Goal: Navigation & Orientation: Find specific page/section

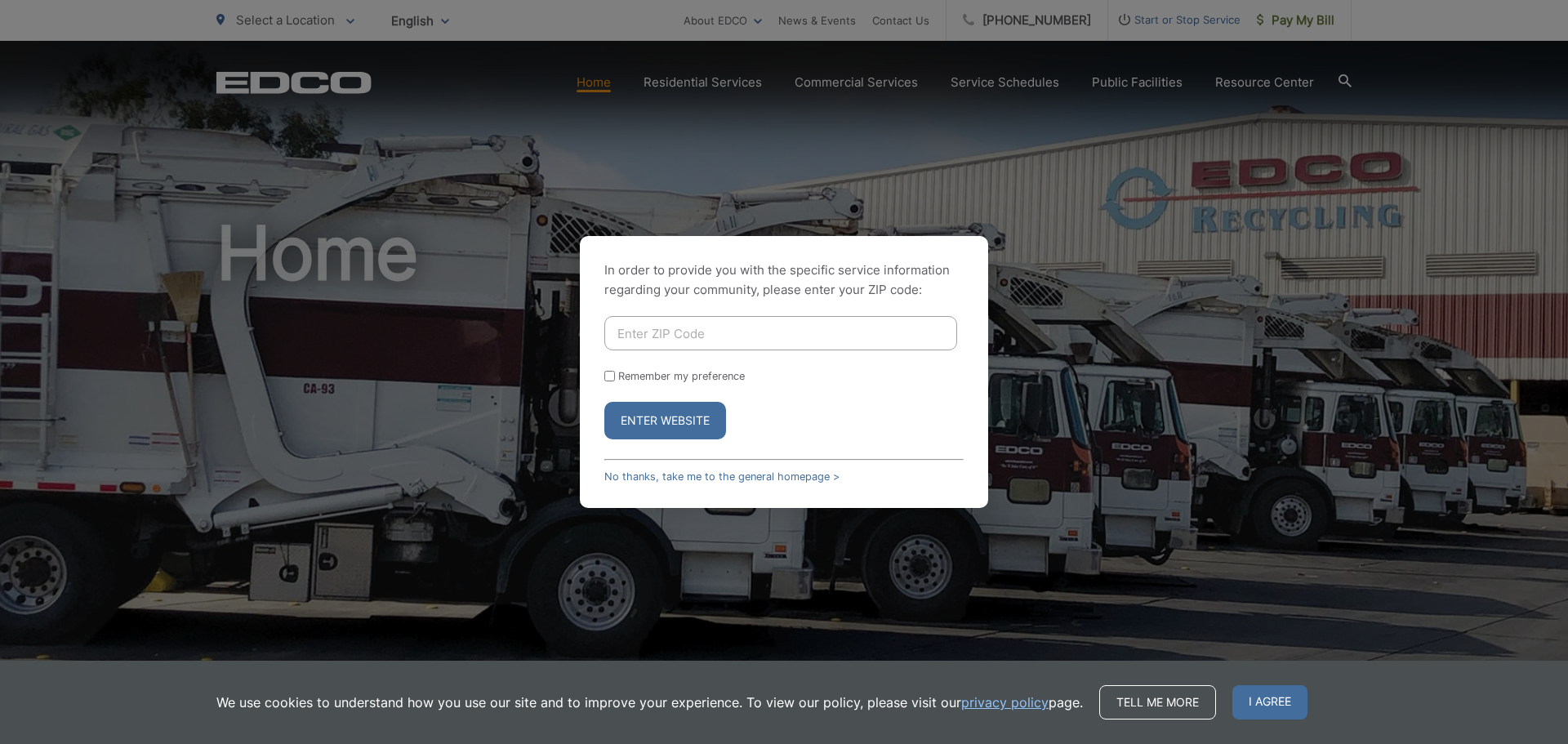
click at [650, 327] on input "Enter ZIP Code" at bounding box center [780, 333] width 352 height 35
type input "92124"
click at [604, 401] on button "Enter Website" at bounding box center [664, 420] width 122 height 37
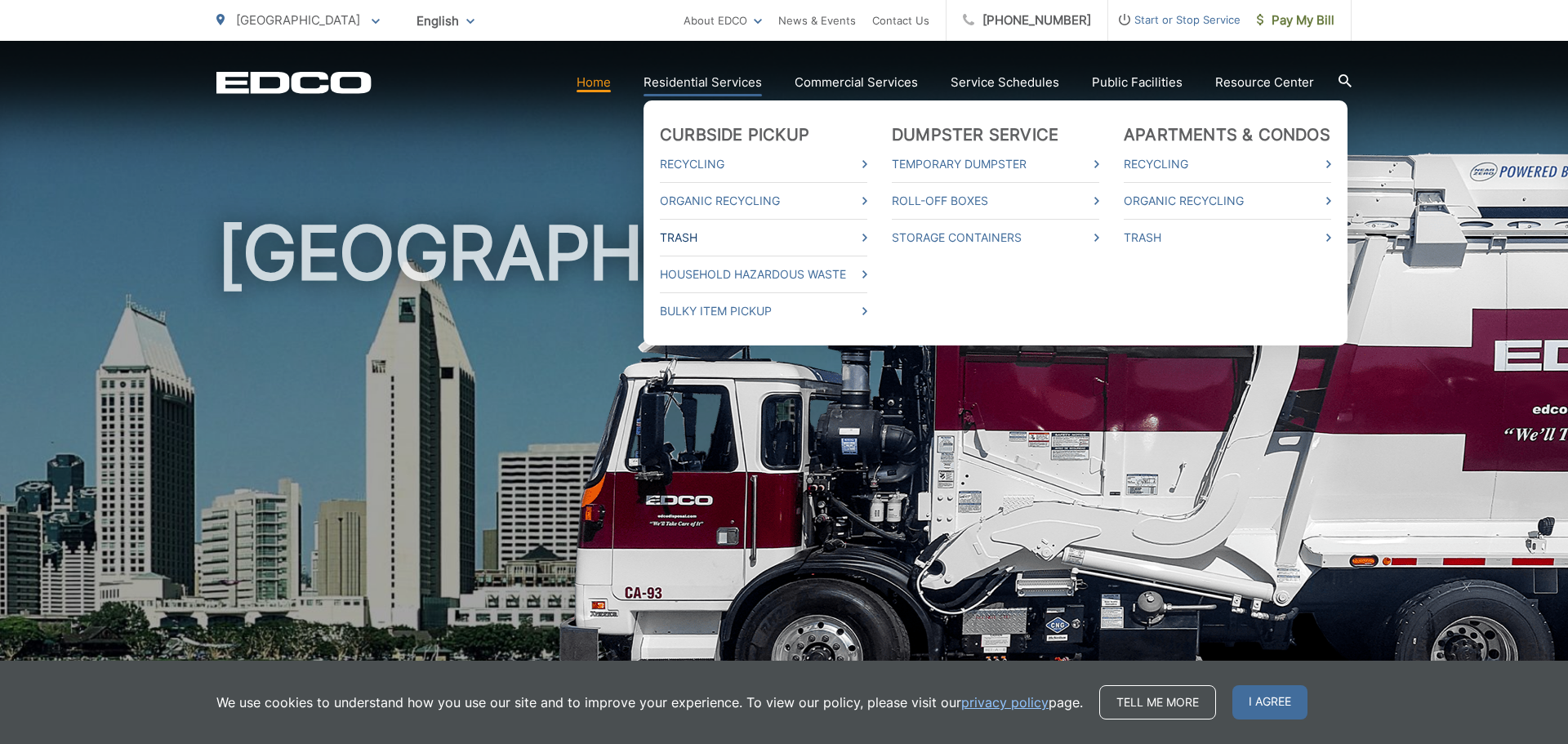
click at [712, 238] on link "Trash" at bounding box center [763, 237] width 207 height 19
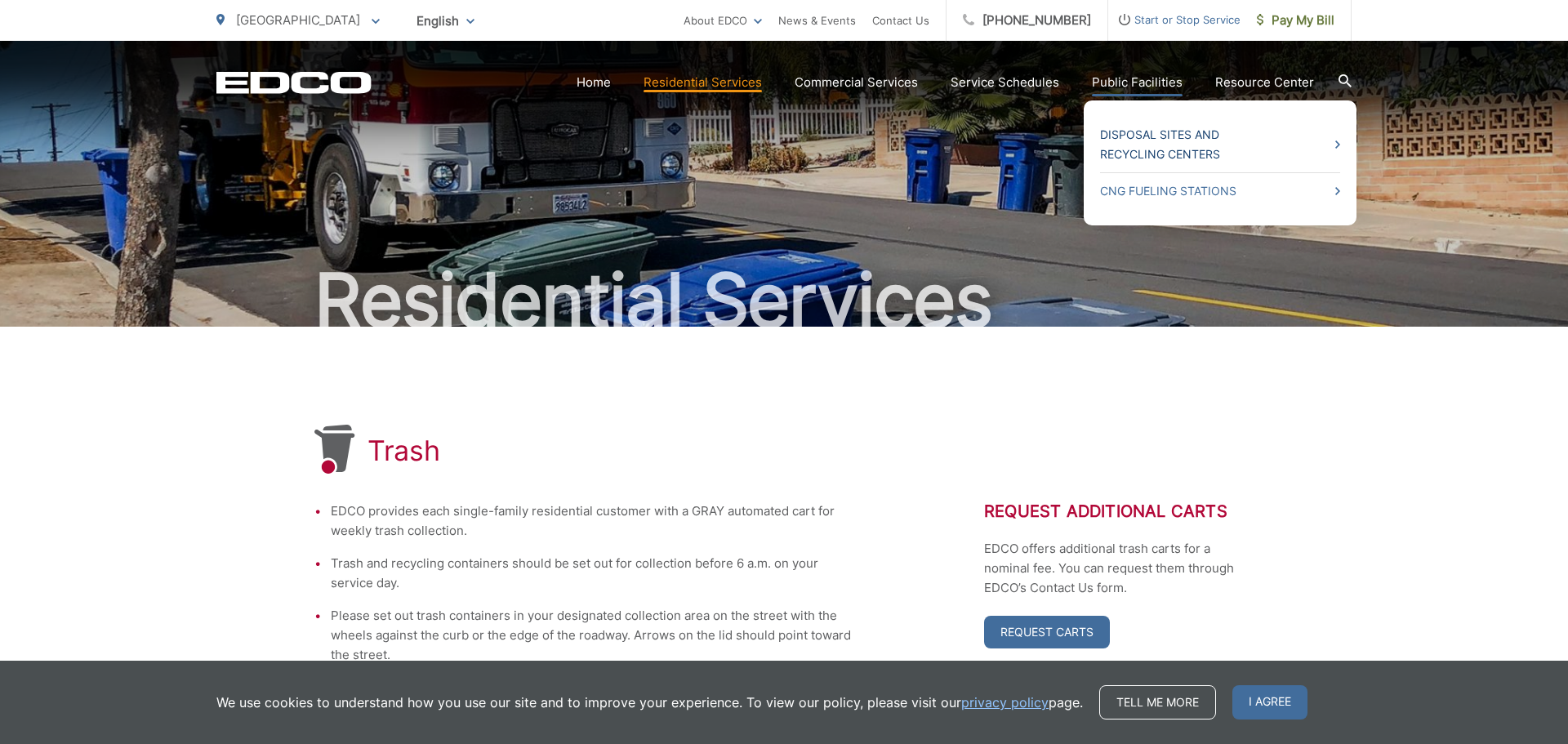
click at [1151, 138] on link "Disposal Sites and Recycling Centers" at bounding box center [1220, 144] width 240 height 39
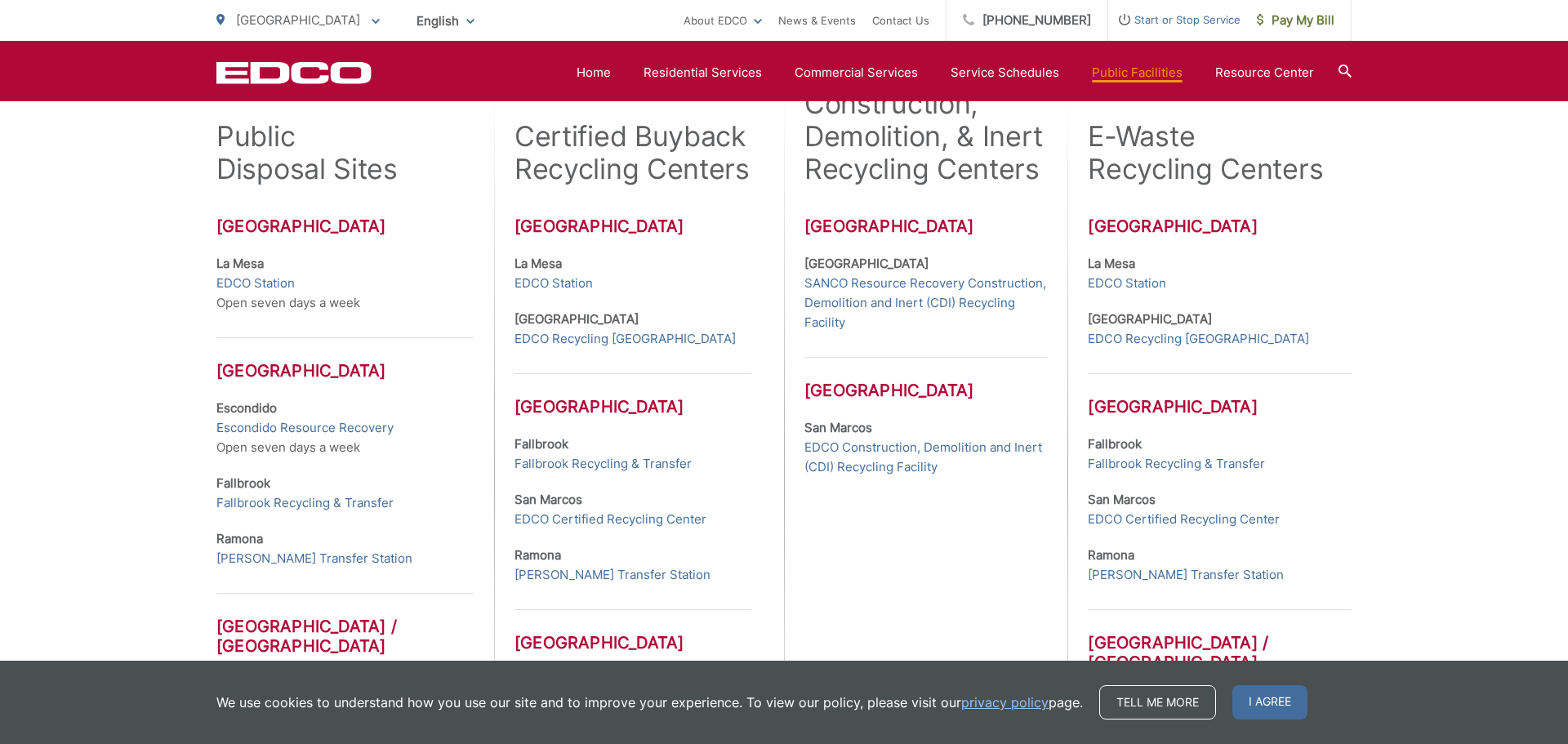
scroll to position [476, 0]
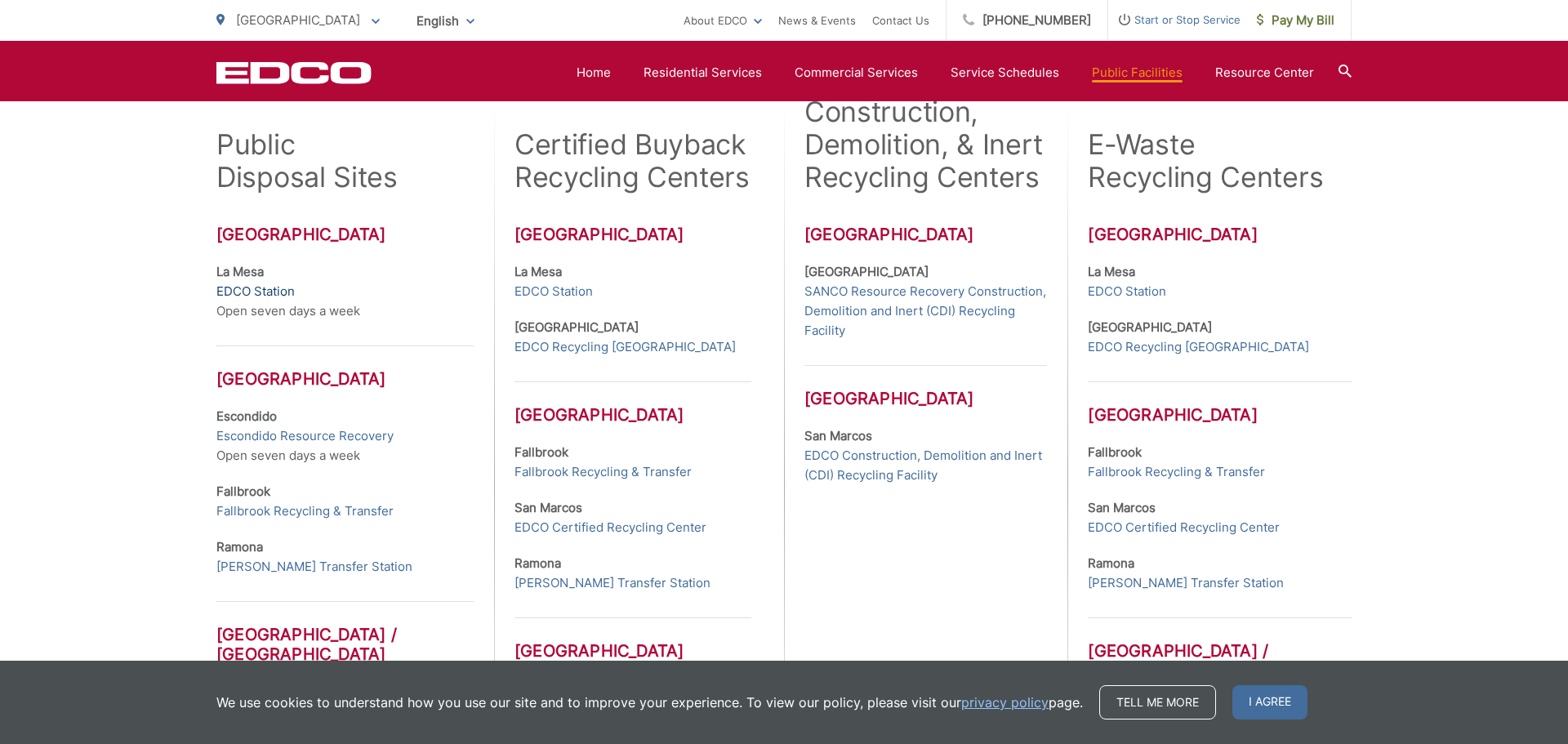
drag, startPoint x: 230, startPoint y: 285, endPoint x: 243, endPoint y: 285, distance: 13.0
click at [230, 284] on link "EDCO Station" at bounding box center [255, 291] width 79 height 19
